Goal: Task Accomplishment & Management: Use online tool/utility

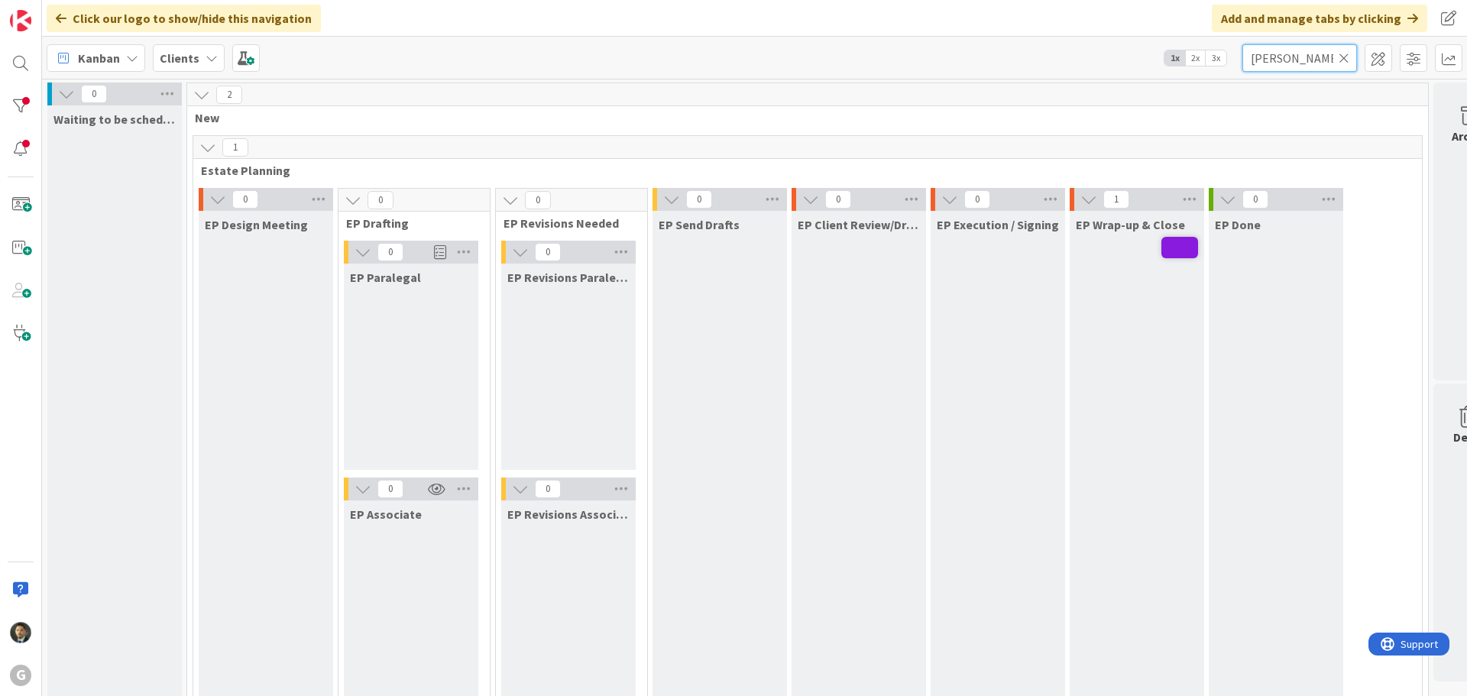
drag, startPoint x: 1319, startPoint y: 63, endPoint x: 1192, endPoint y: 58, distance: 126.9
click at [1194, 58] on div "Kanban Clients 1x 2x 3x [PERSON_NAME]" at bounding box center [754, 58] width 1425 height 42
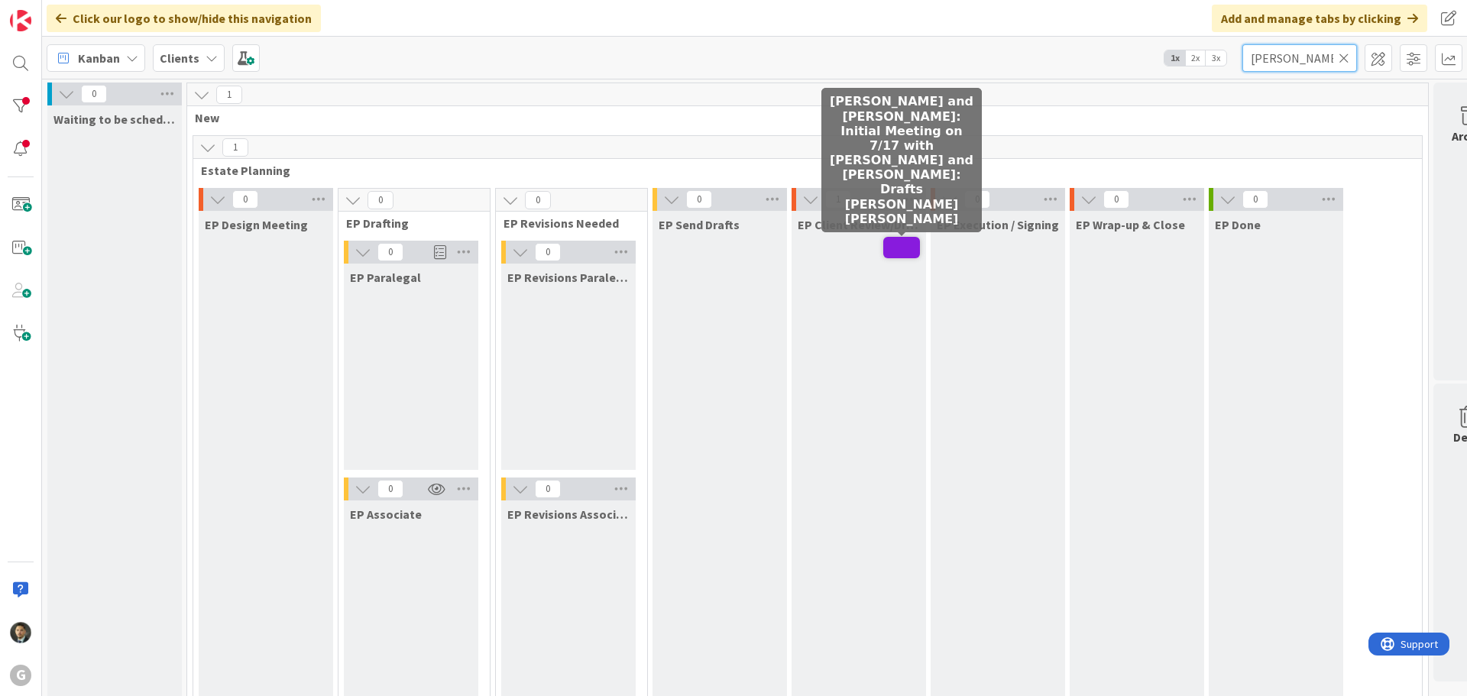
type input "[PERSON_NAME]"
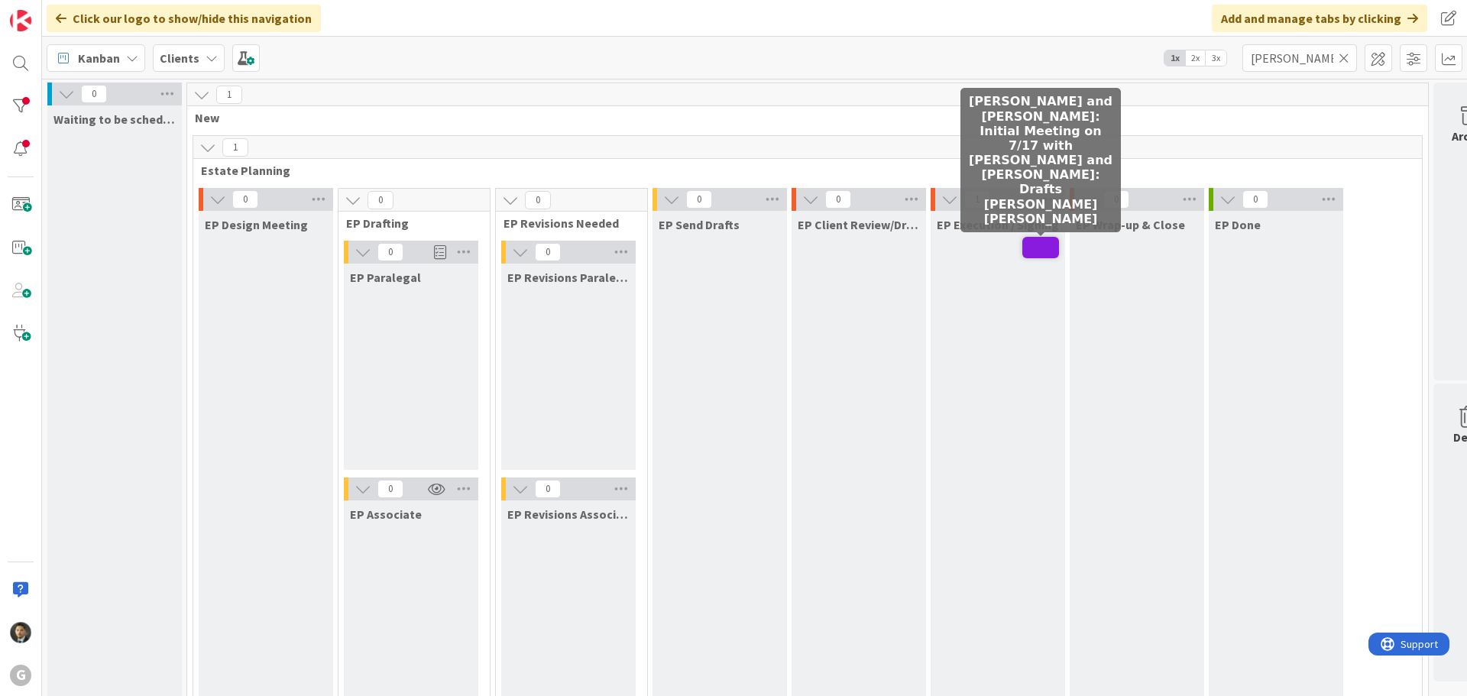
click at [1043, 255] on span at bounding box center [1040, 247] width 37 height 21
type textarea "x"
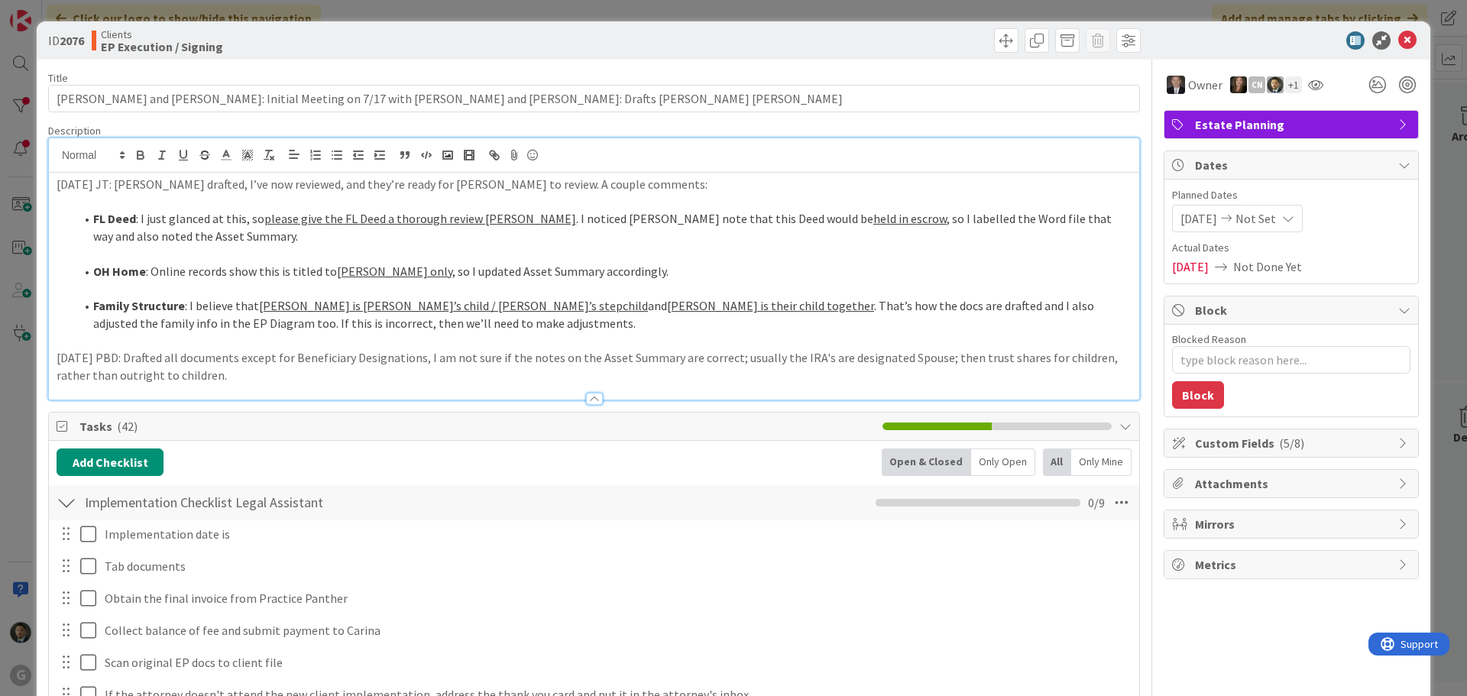
click at [57, 157] on div "[DATE] JT: [PERSON_NAME] drafted, I’ve now reviewed, and they’re ready for [PER…" at bounding box center [594, 268] width 1090 height 261
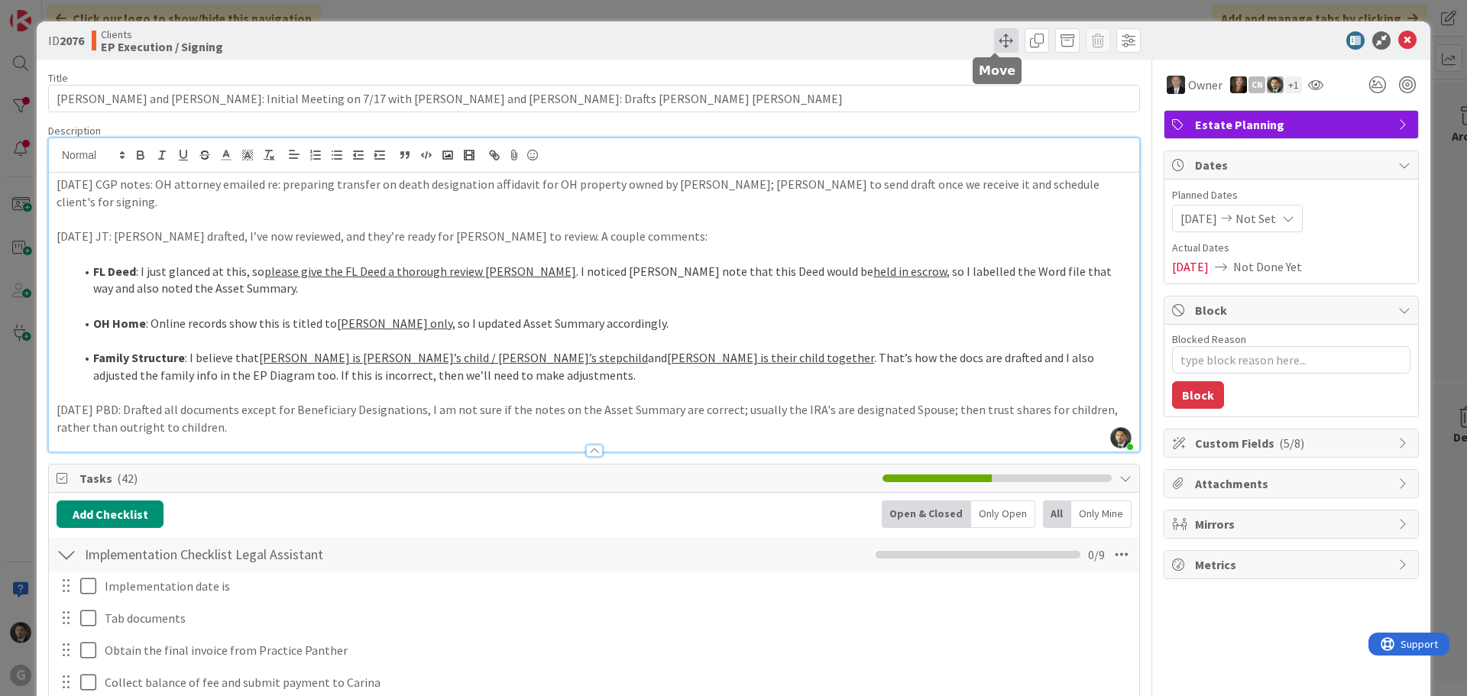
click at [1001, 41] on span at bounding box center [1006, 40] width 24 height 24
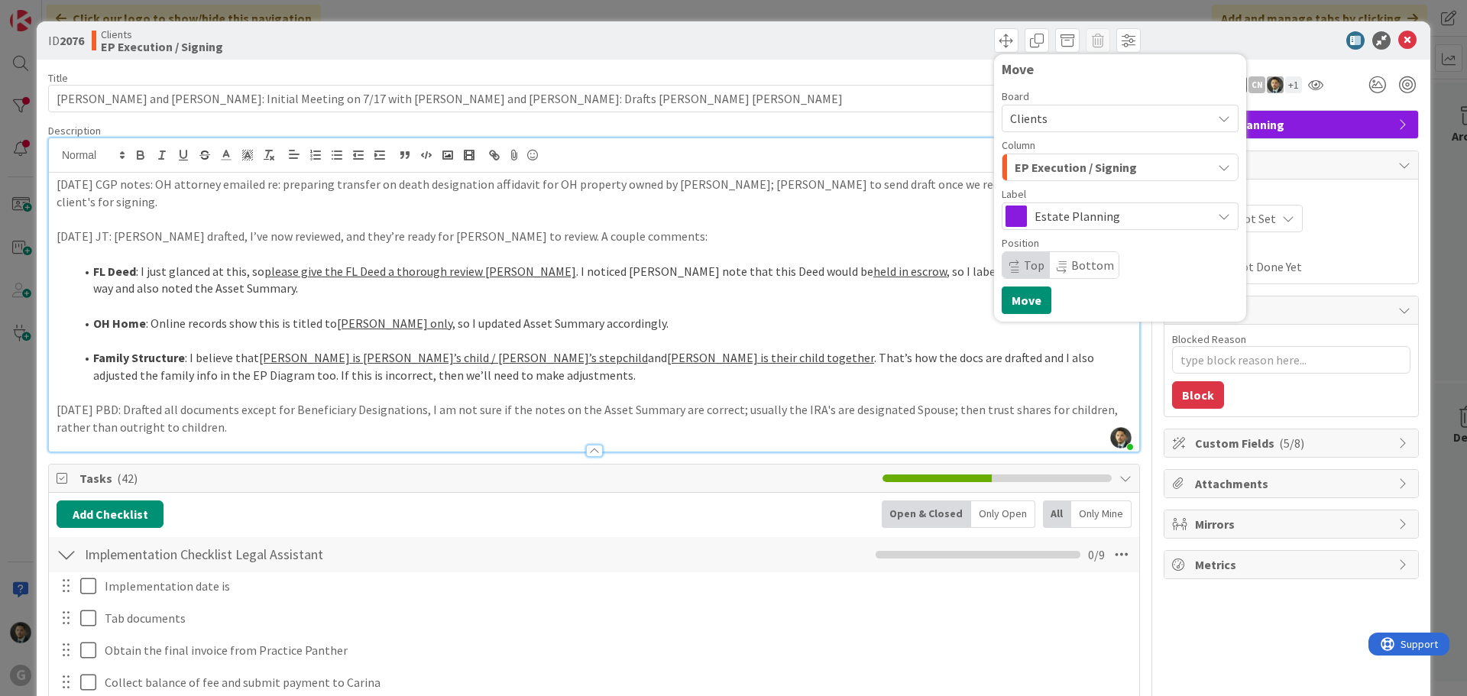
click at [1082, 163] on span "EP Execution / Signing" at bounding box center [1075, 167] width 122 height 20
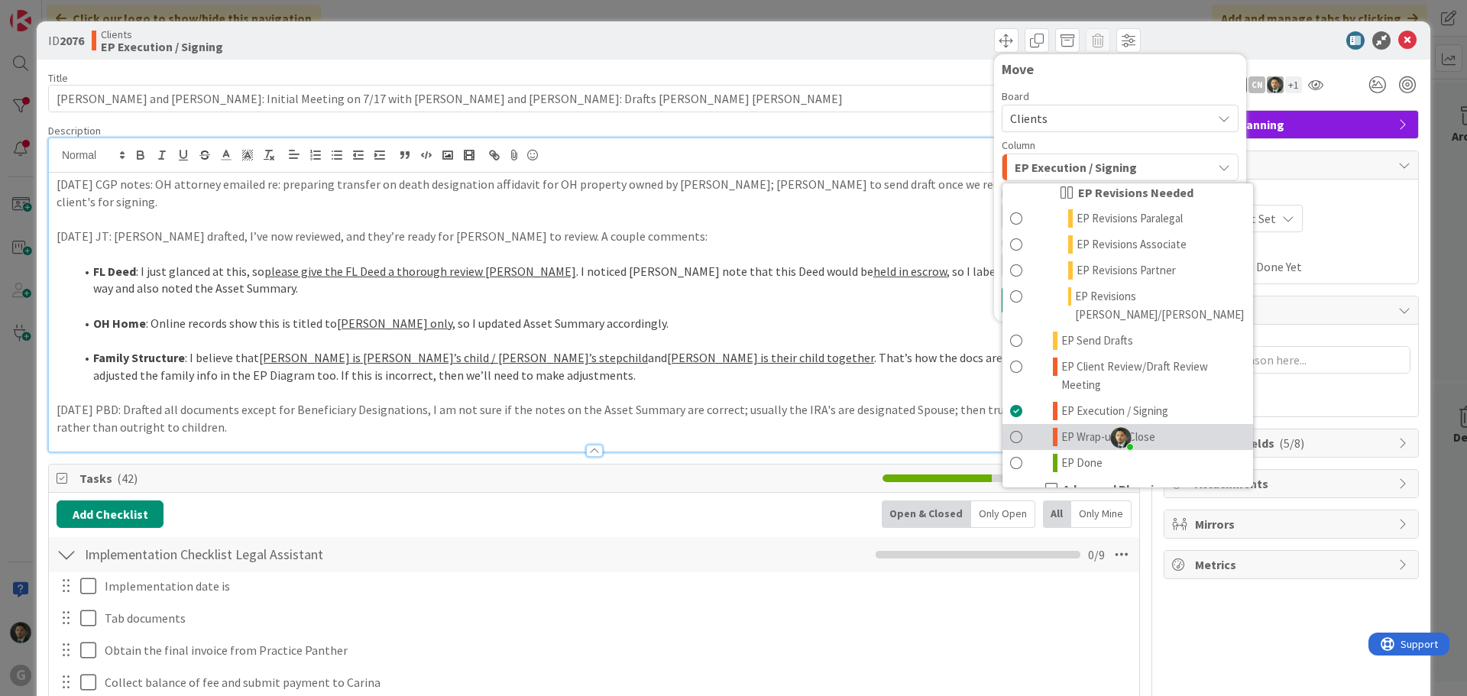
scroll to position [306, 0]
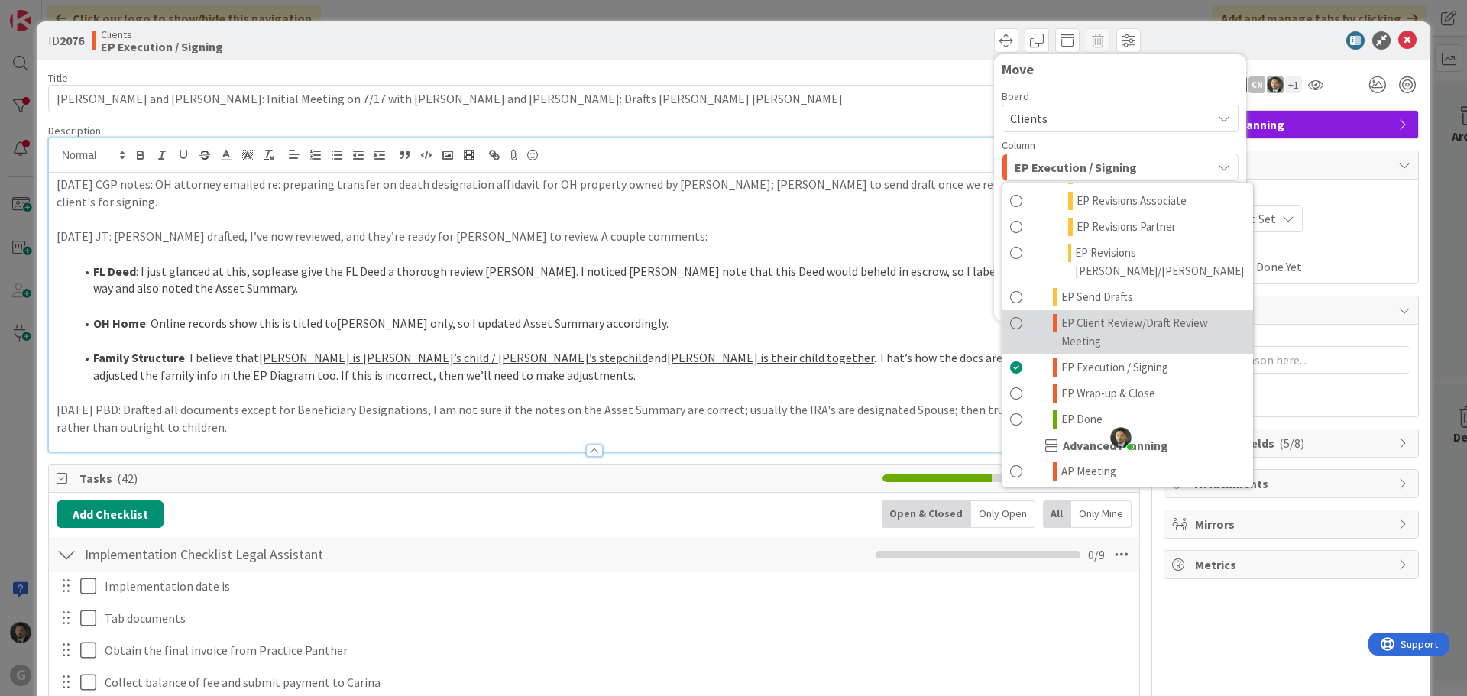
click at [1096, 314] on span "EP Client Review/Draft Review Meeting" at bounding box center [1153, 332] width 184 height 37
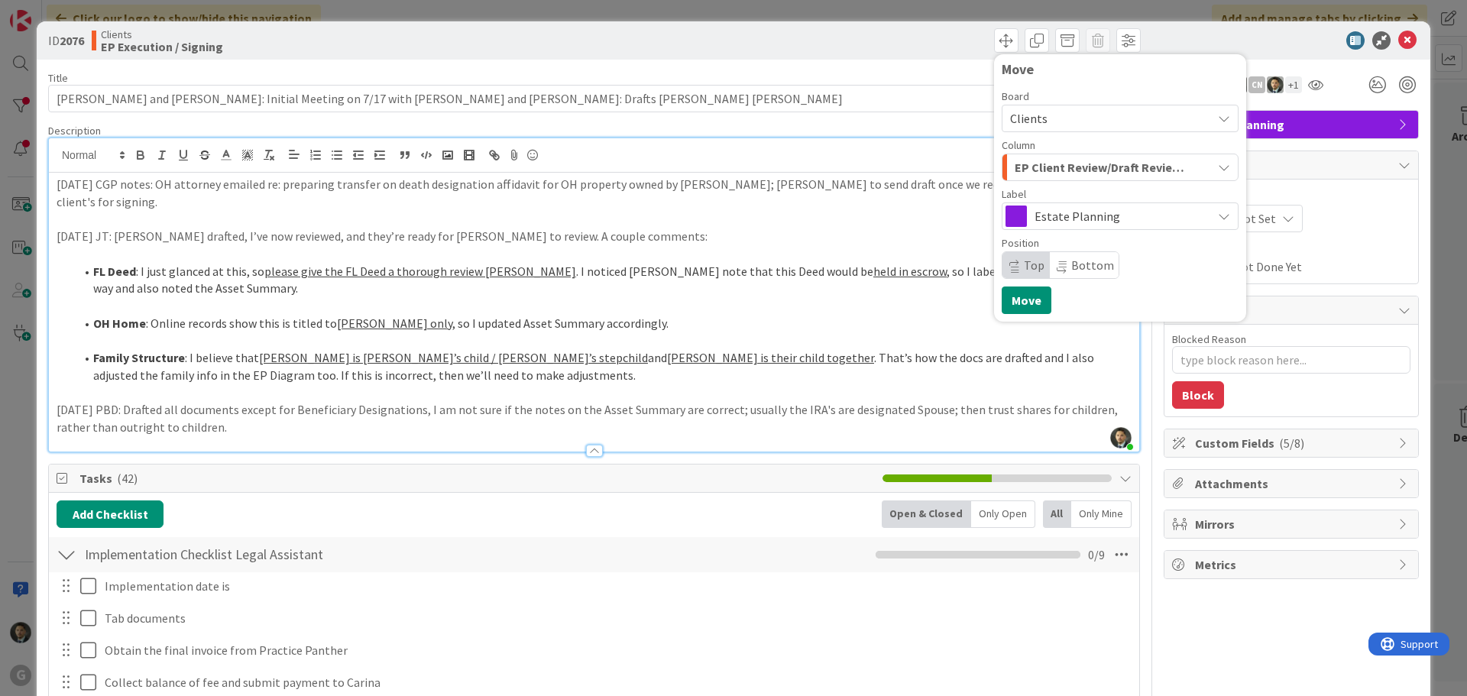
click at [1074, 171] on span "EP Client Review/Draft Review Meeting" at bounding box center [1102, 167] width 176 height 20
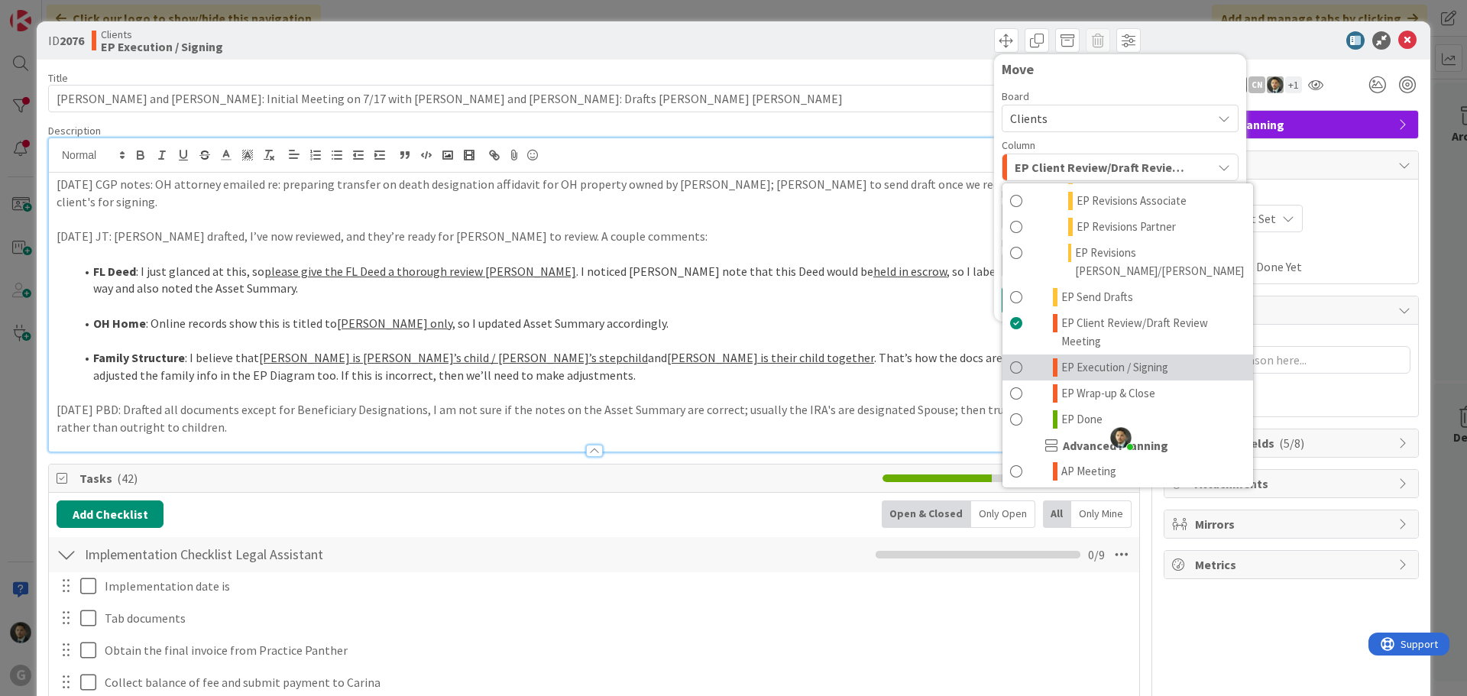
click at [1081, 358] on span "EP Execution / Signing" at bounding box center [1114, 367] width 107 height 18
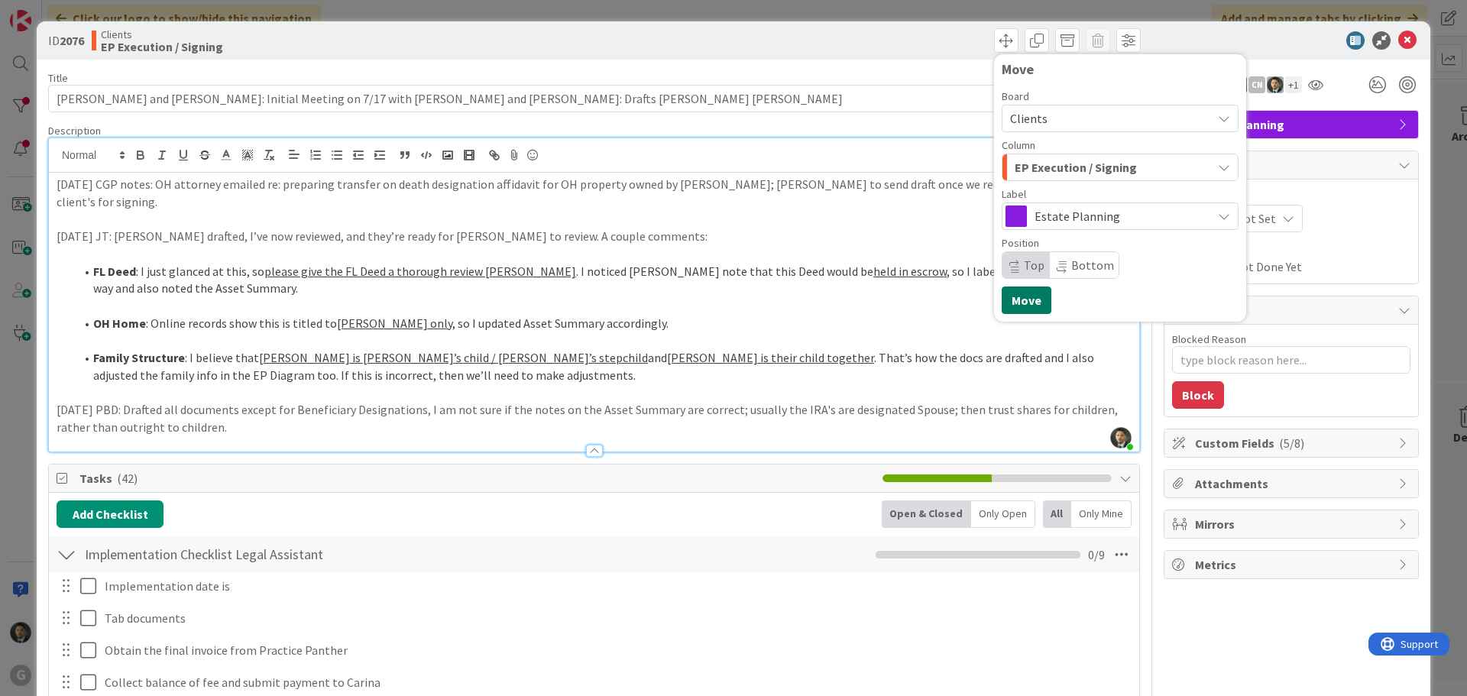
click at [1035, 301] on button "Move" at bounding box center [1026, 300] width 50 height 28
type textarea "x"
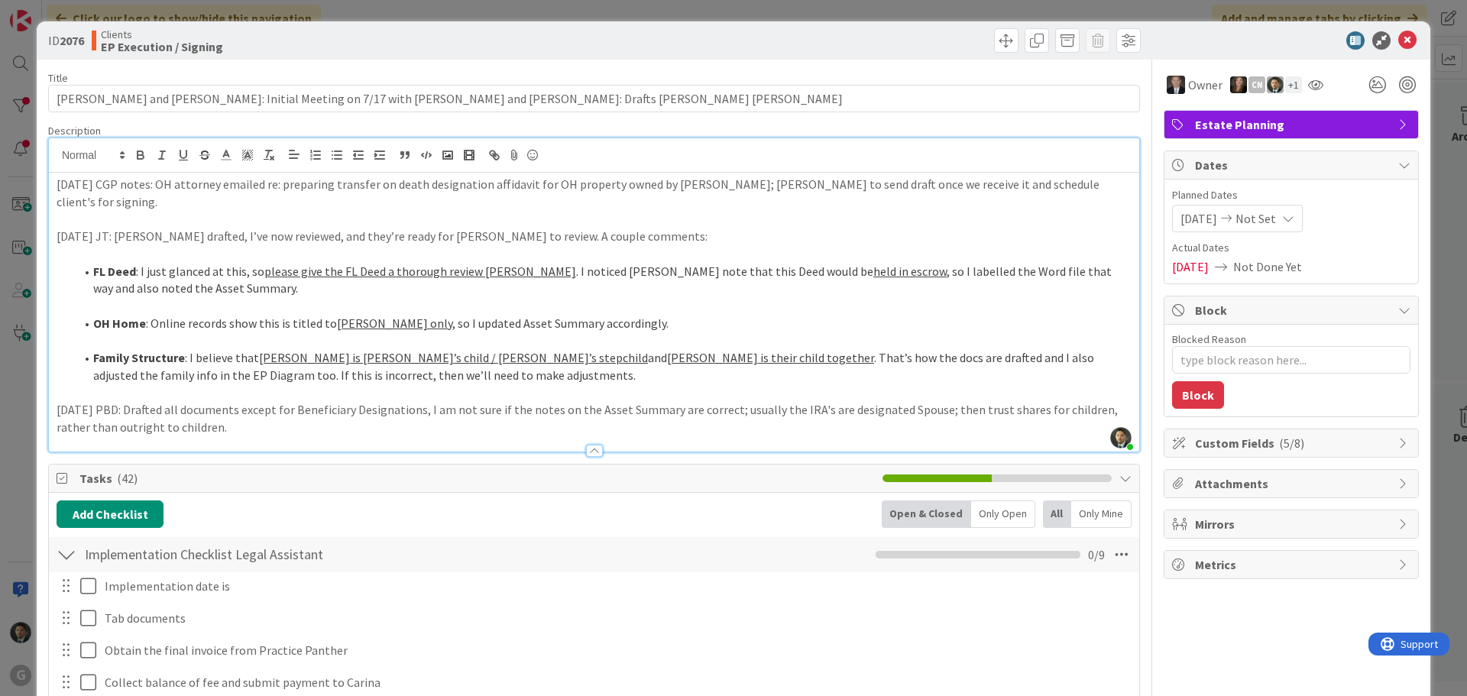
click at [840, 11] on div "ID 2076 Clients EP Execution / Signing Move Move Title 96 / 128 [PERSON_NAME] a…" at bounding box center [733, 348] width 1467 height 696
